Goal: Transaction & Acquisition: Purchase product/service

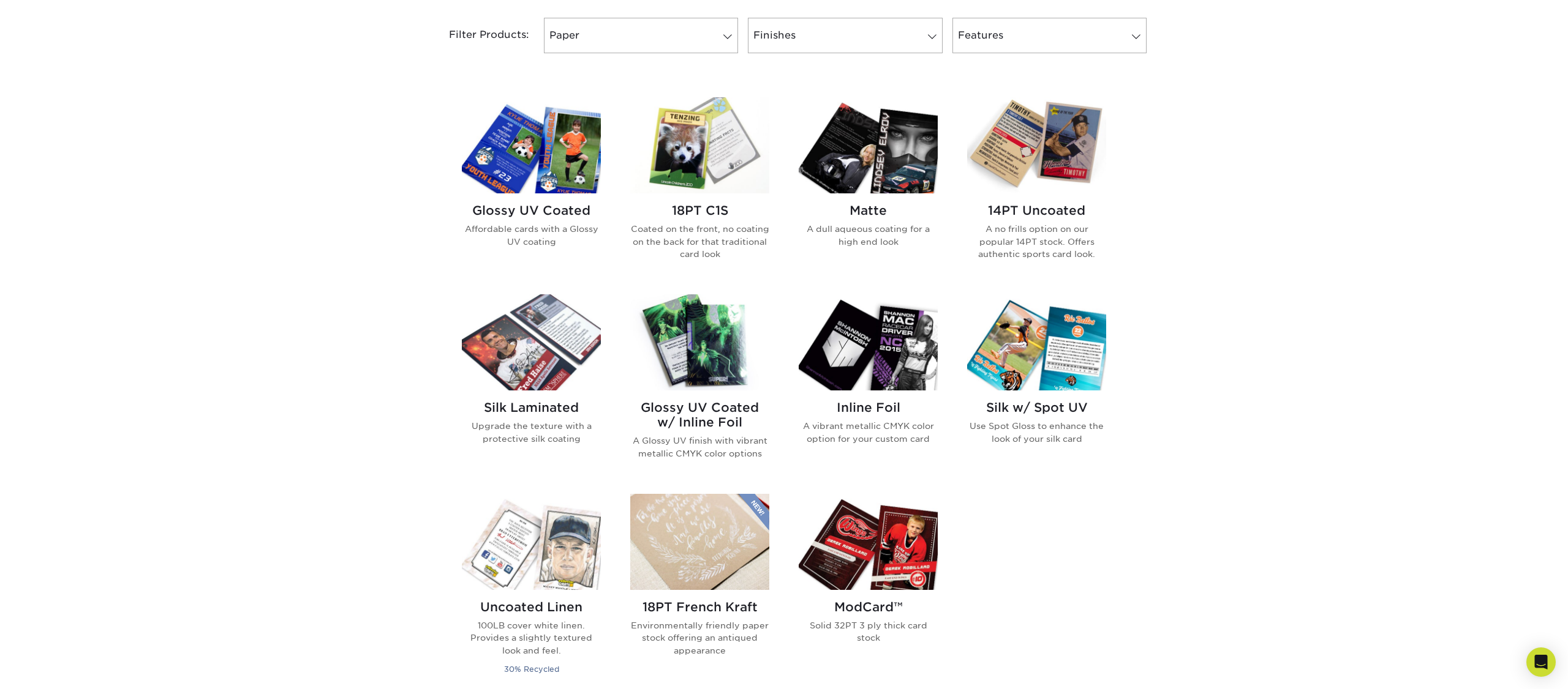
scroll to position [522, 0]
click at [557, 368] on img at bounding box center [531, 342] width 139 height 96
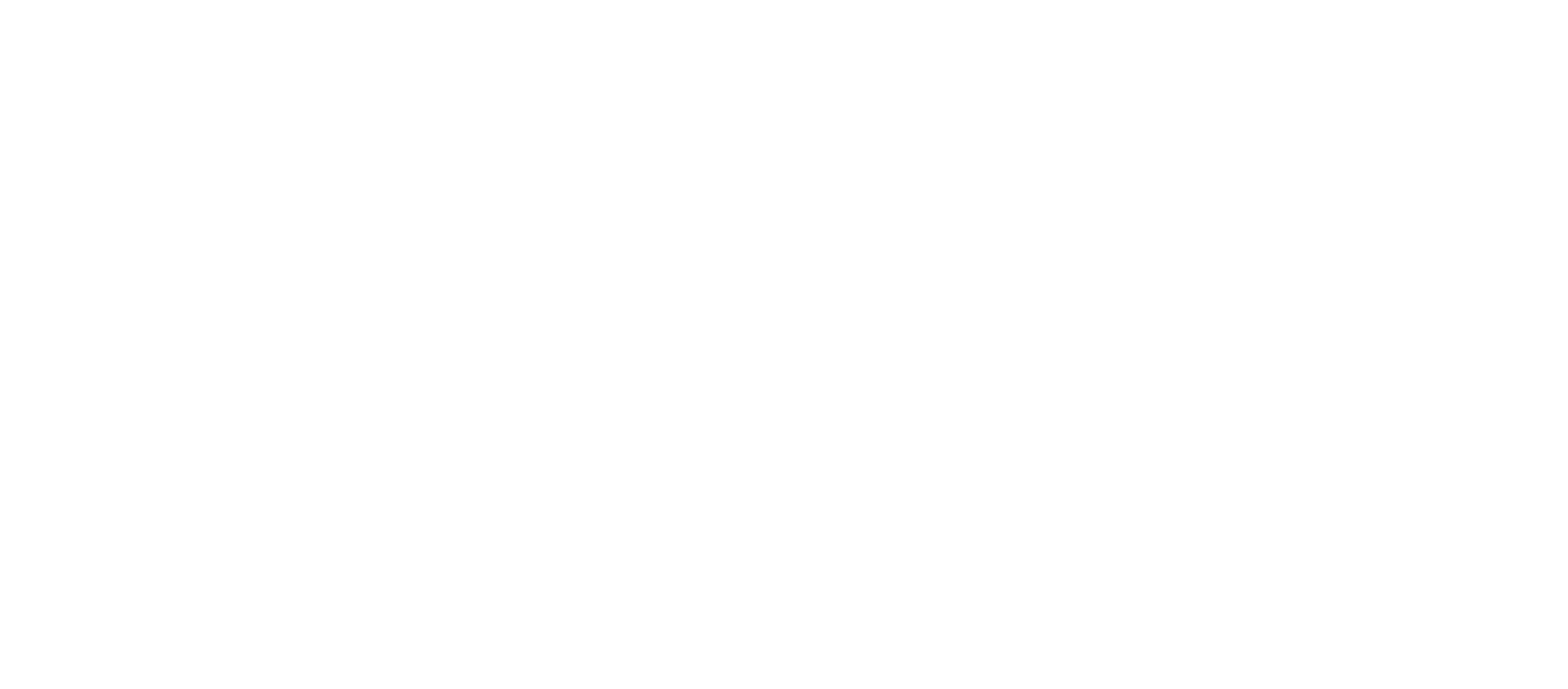
click at [561, 344] on img at bounding box center [600, 256] width 349 height 242
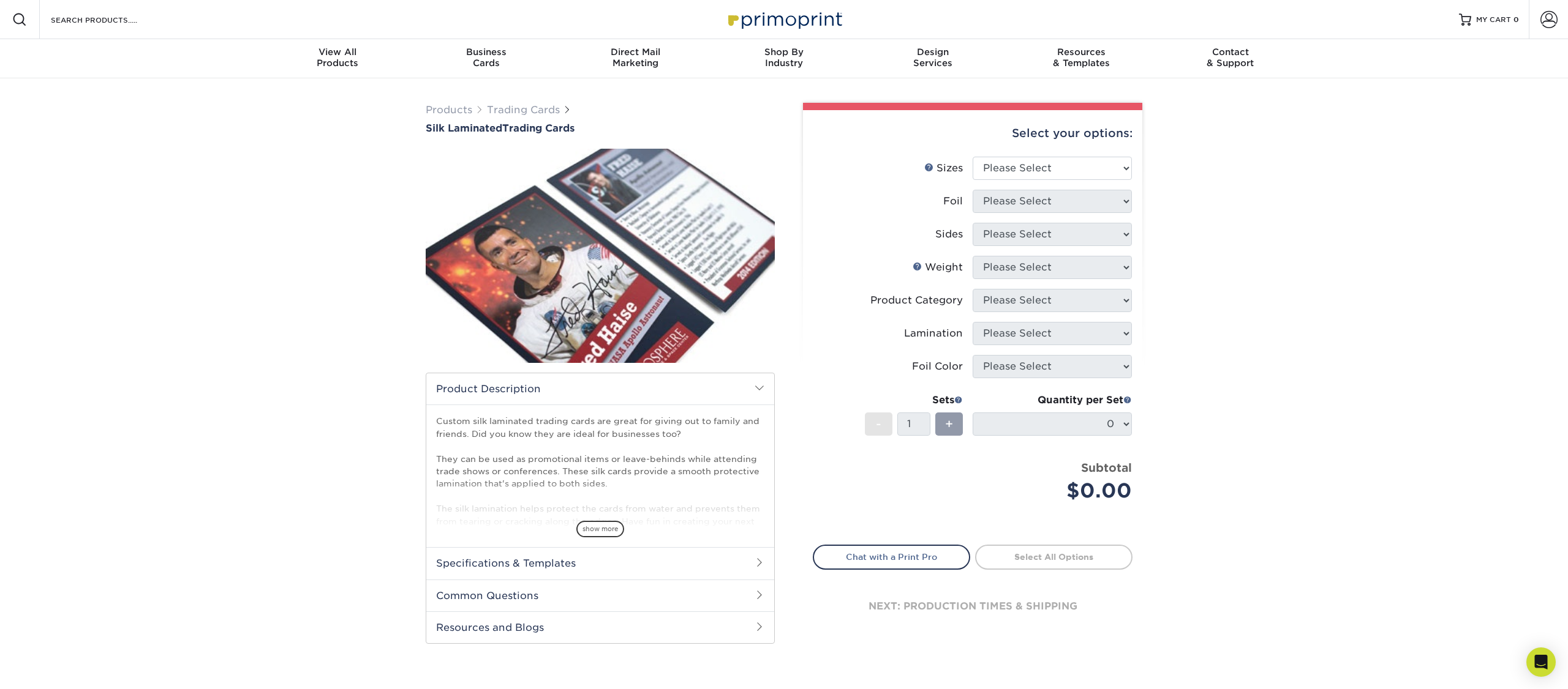
click at [761, 386] on span at bounding box center [759, 387] width 10 height 10
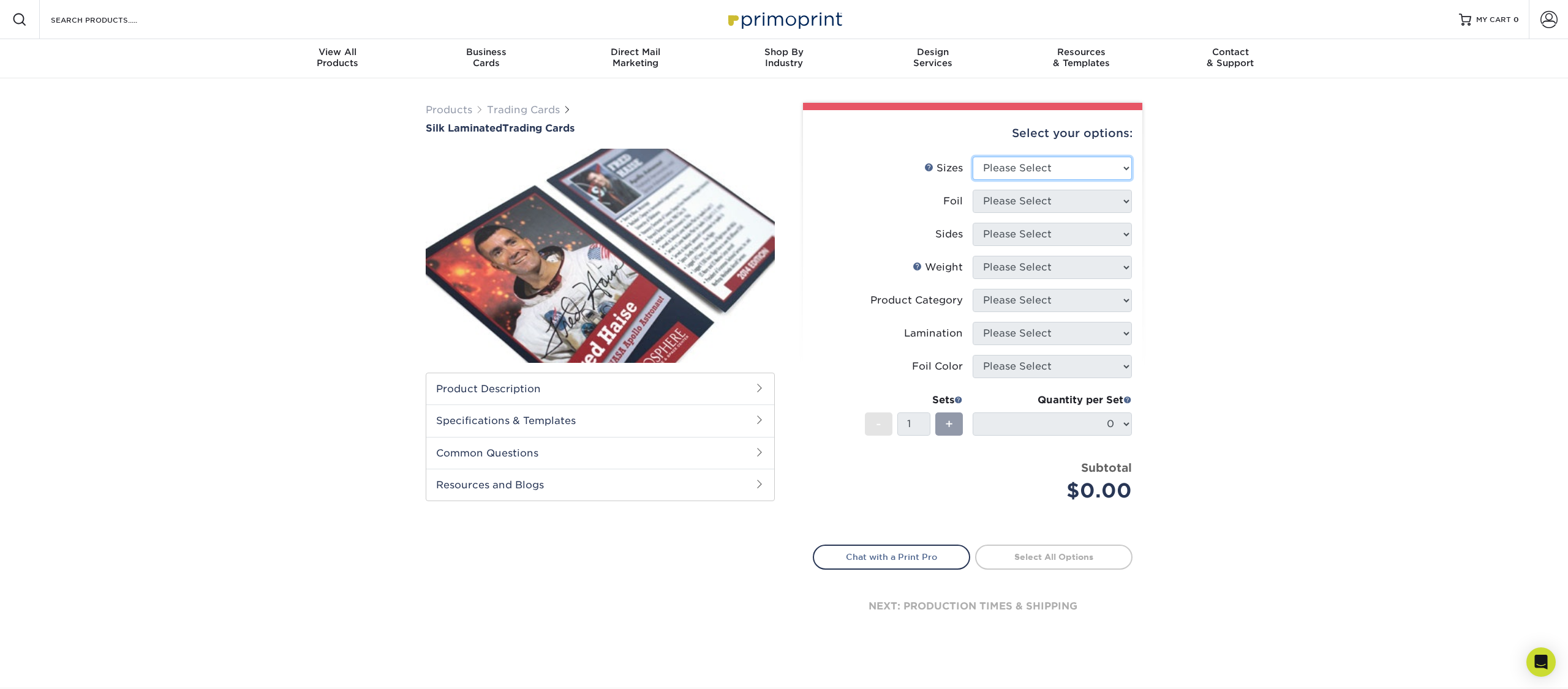
click at [1057, 170] on select "Please Select 2.5" x 3.5"" at bounding box center [1053, 168] width 160 height 24
select select "2.50x3.50"
click at [973, 156] on select "Please Select 2.5" x 3.5"" at bounding box center [1053, 168] width 160 height 24
click at [562, 376] on h2 "Product Description" at bounding box center [600, 389] width 348 height 31
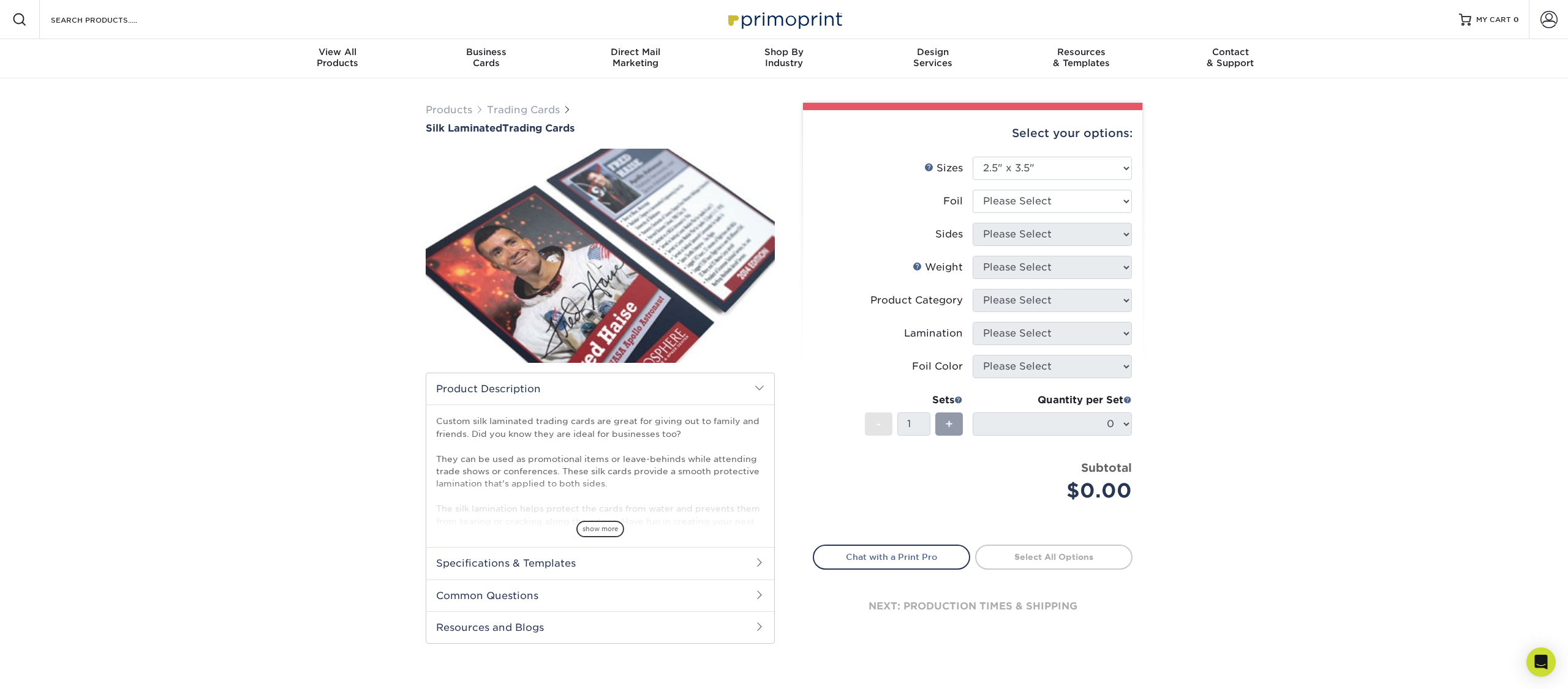
click at [572, 389] on h2 "Product Description" at bounding box center [600, 389] width 348 height 31
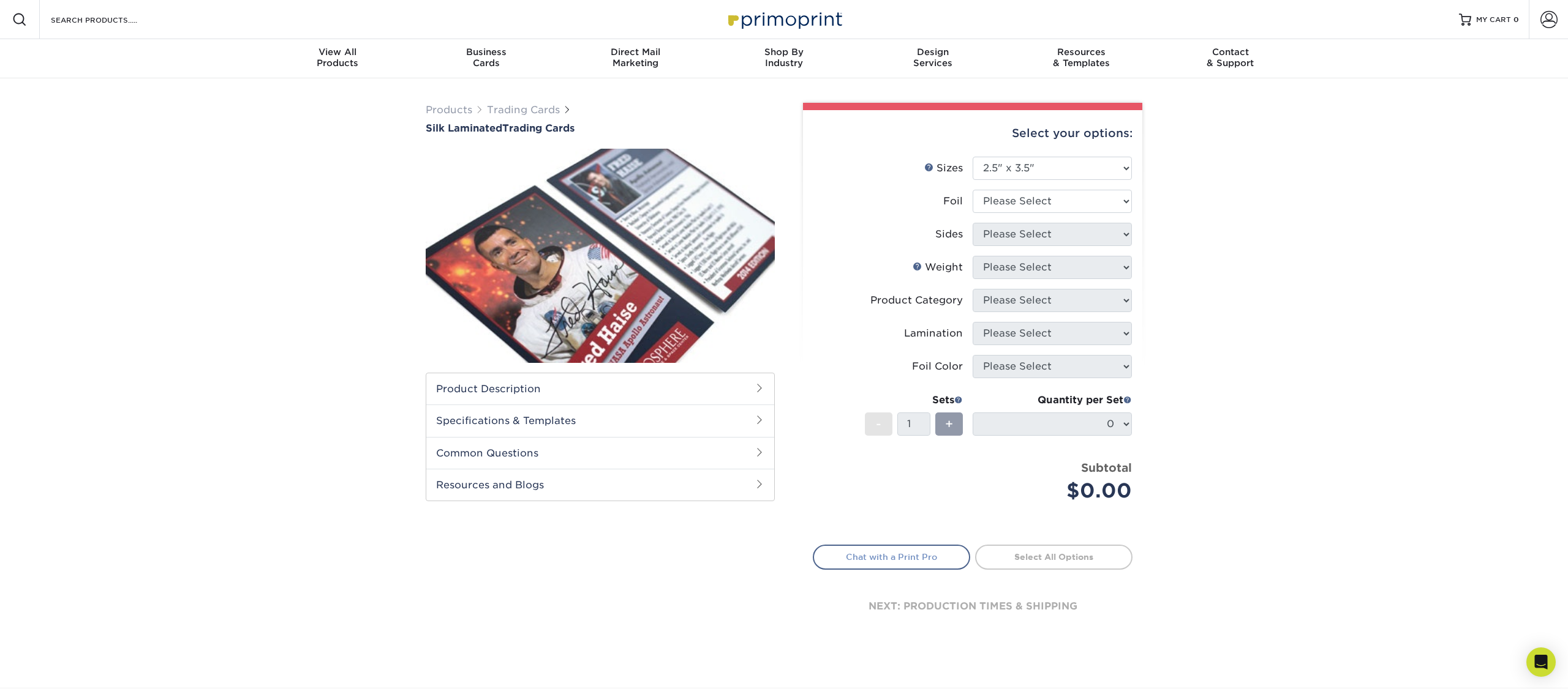
click at [917, 566] on link "Chat with a Print Pro" at bounding box center [891, 557] width 157 height 24
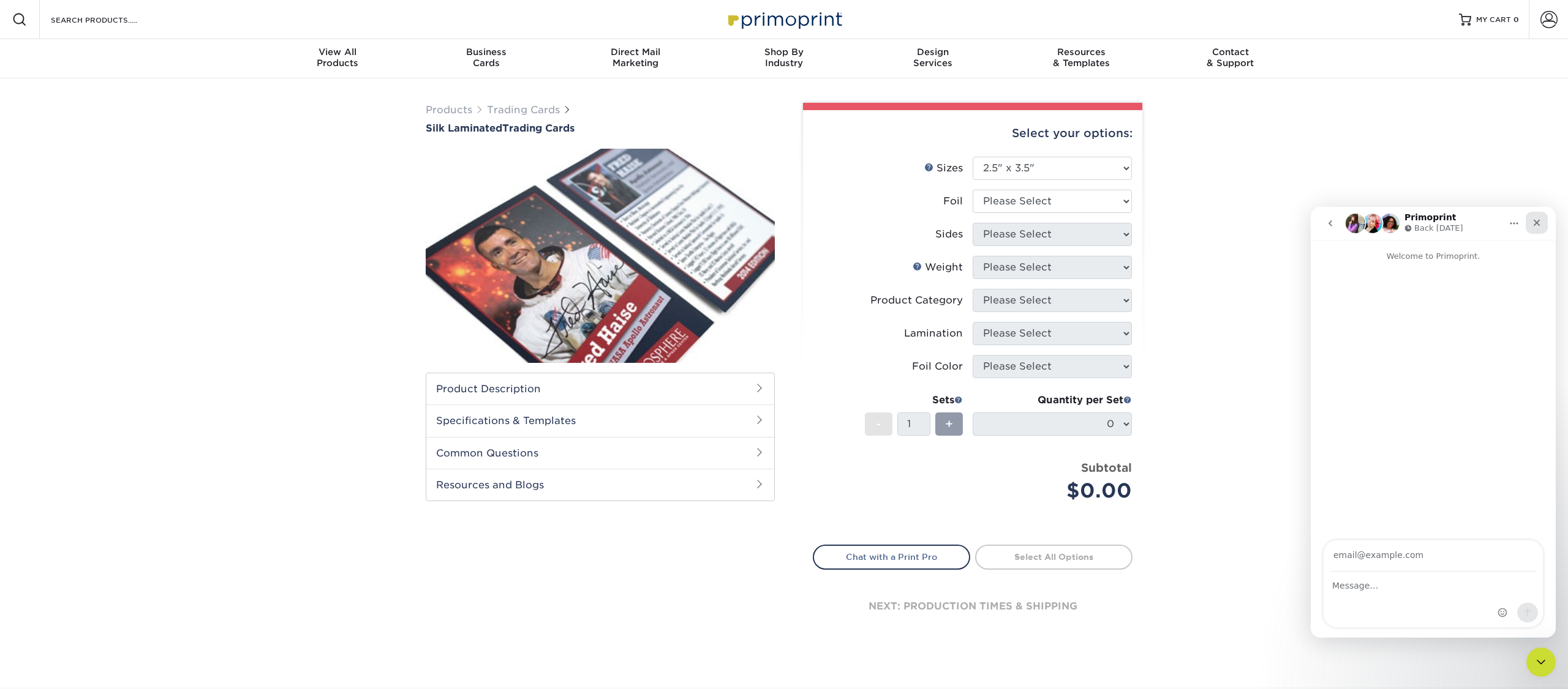
click at [1538, 220] on icon "Close" at bounding box center [1537, 223] width 7 height 7
